Goal: Task Accomplishment & Management: Complete application form

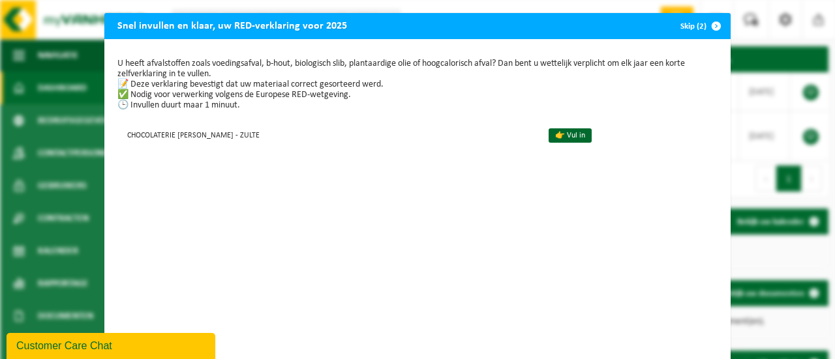
drag, startPoint x: 757, startPoint y: 141, endPoint x: 742, endPoint y: 114, distance: 31.2
click at [757, 141] on div "Snel invullen en klaar, uw RED-verklaring voor 2025 Skip (2) U heeft afvalstoff…" at bounding box center [417, 179] width 835 height 359
click at [709, 24] on span "button" at bounding box center [716, 26] width 26 height 26
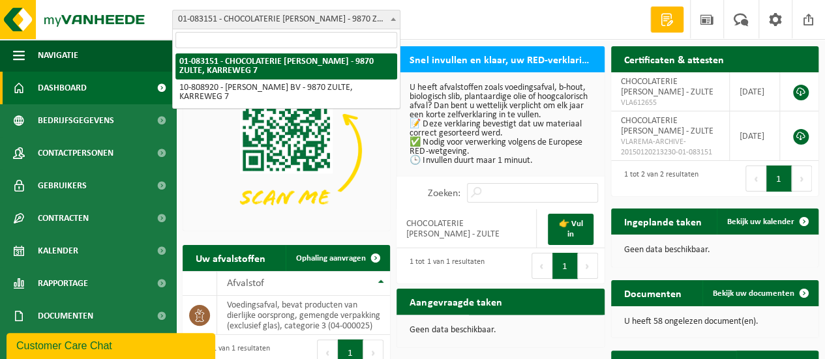
click at [389, 16] on span at bounding box center [393, 18] width 13 height 17
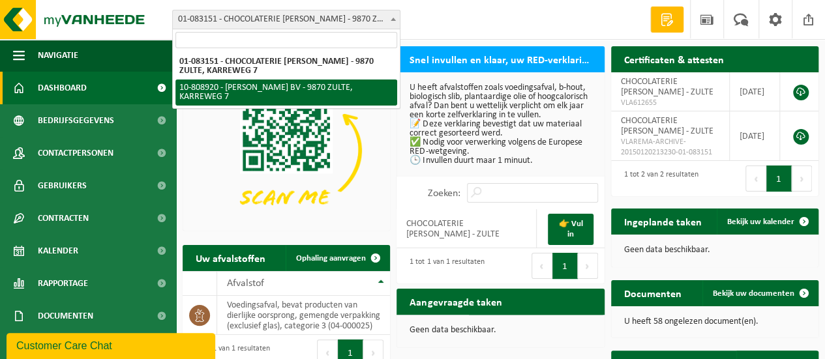
select select "35537"
